Goal: Information Seeking & Learning: Learn about a topic

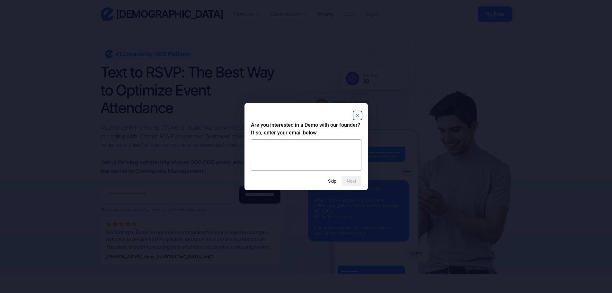
click at [360, 116] on rect "Close" at bounding box center [358, 115] width 8 height 8
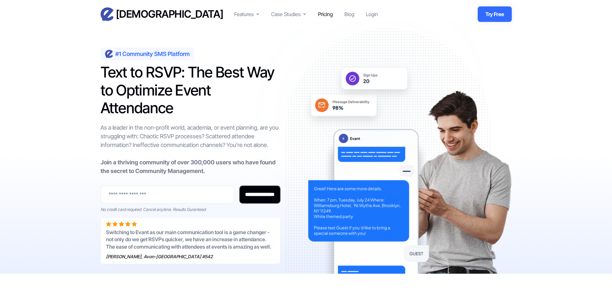
click at [324, 13] on div "Pricing" at bounding box center [325, 14] width 15 height 8
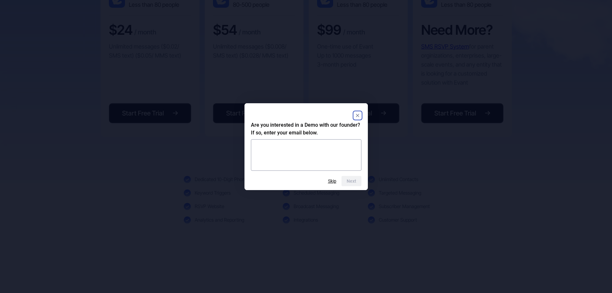
scroll to position [193, 0]
click at [361, 117] on rect "Close" at bounding box center [358, 115] width 8 height 8
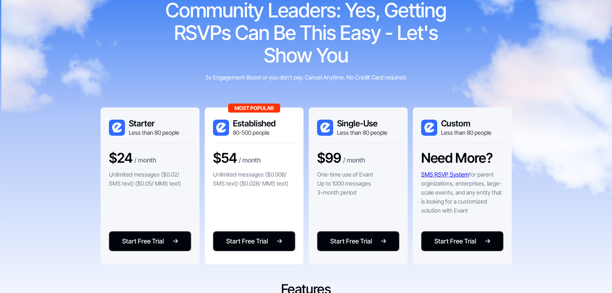
scroll to position [161, 0]
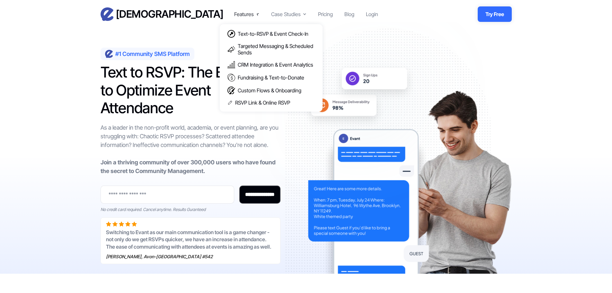
click at [248, 14] on div "Features" at bounding box center [244, 14] width 20 height 8
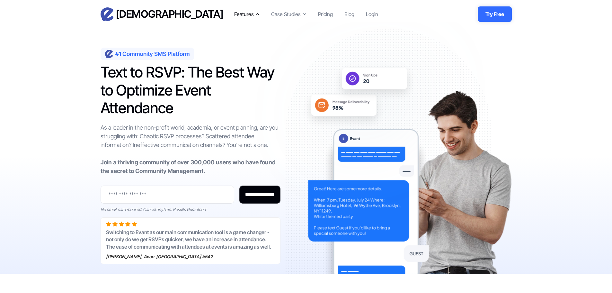
click at [248, 14] on div "Features" at bounding box center [244, 14] width 20 height 8
